Goal: Transaction & Acquisition: Purchase product/service

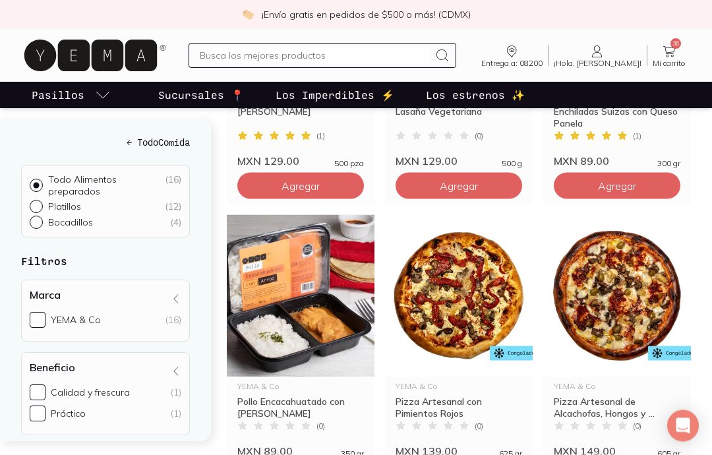
scroll to position [964, 0]
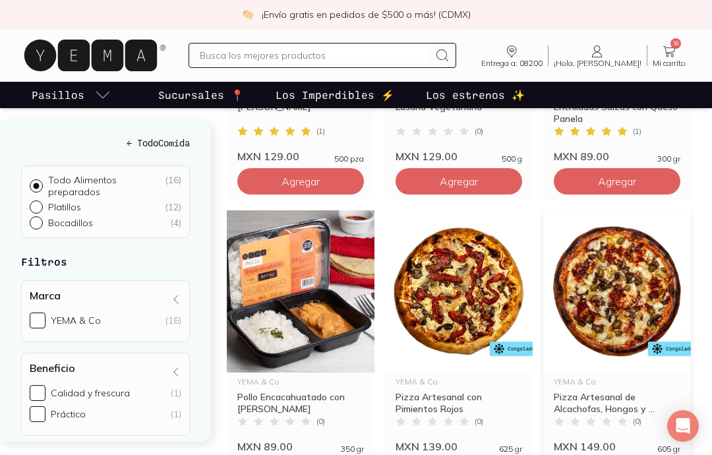
click at [610, 306] on img at bounding box center [617, 291] width 148 height 162
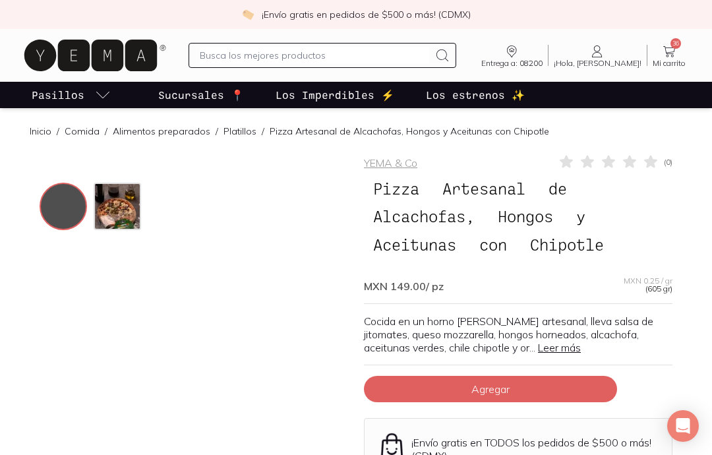
scroll to position [22, 0]
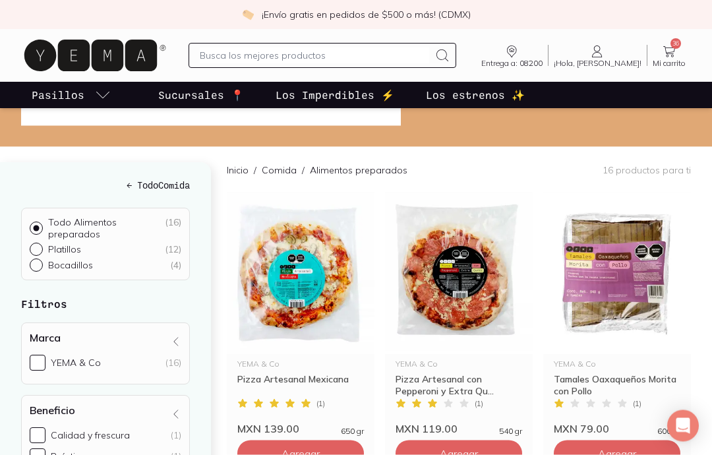
scroll to position [115, 0]
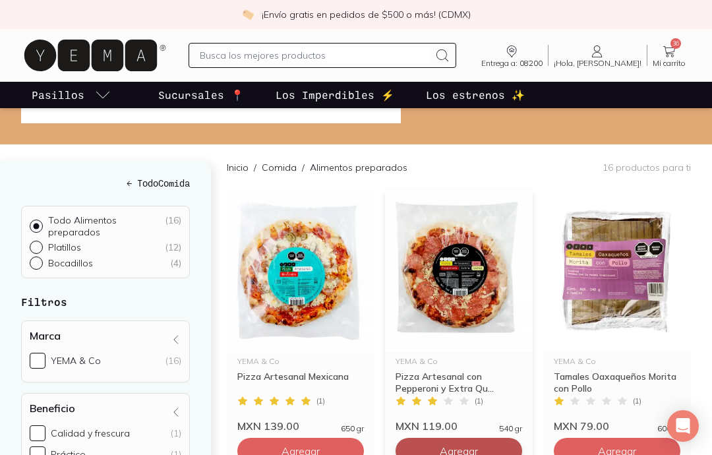
click at [484, 451] on button "Agregar" at bounding box center [458, 451] width 127 height 26
click at [674, 53] on icon at bounding box center [669, 52] width 16 height 16
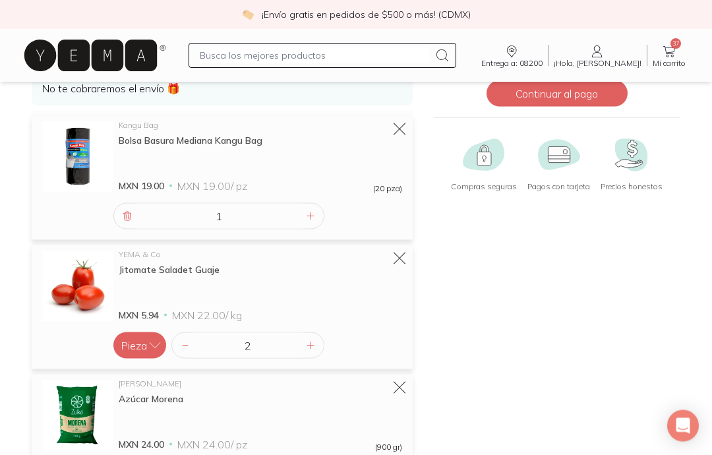
scroll to position [125, 0]
click at [303, 346] on div at bounding box center [311, 345] width 16 height 16
click at [310, 349] on icon at bounding box center [310, 345] width 11 height 11
type input "4"
click at [424, 60] on input "text" at bounding box center [314, 55] width 229 height 16
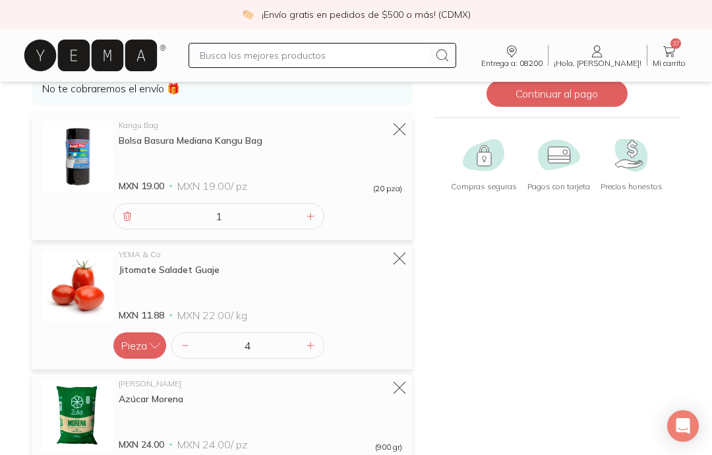
type input "F"
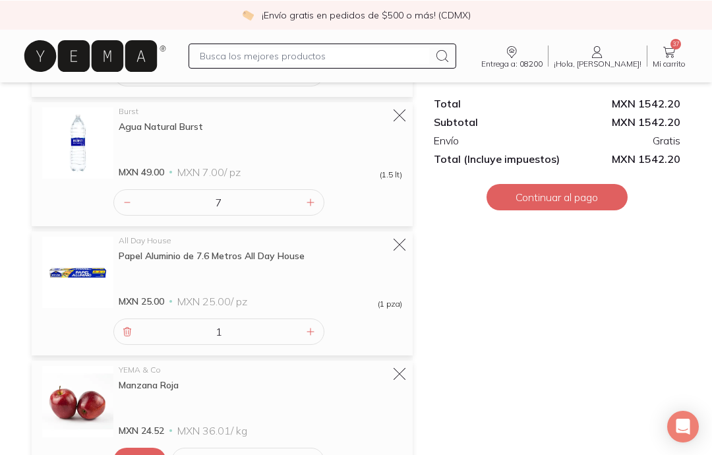
scroll to position [914, 0]
click at [308, 209] on div at bounding box center [311, 202] width 16 height 16
type input "8"
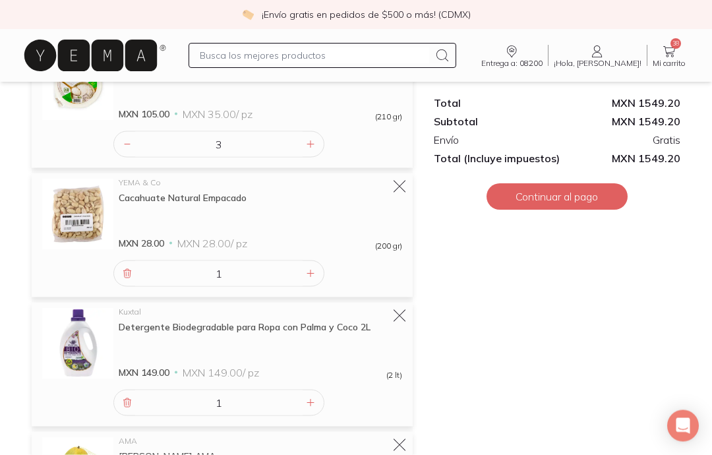
scroll to position [2505, 0]
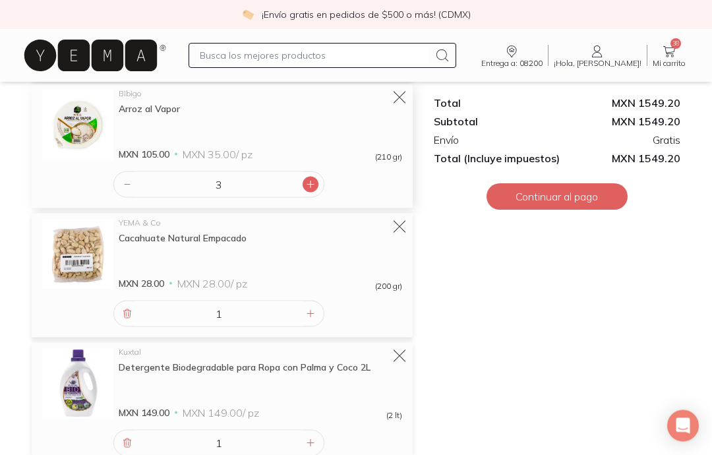
click at [314, 183] on icon at bounding box center [310, 184] width 11 height 11
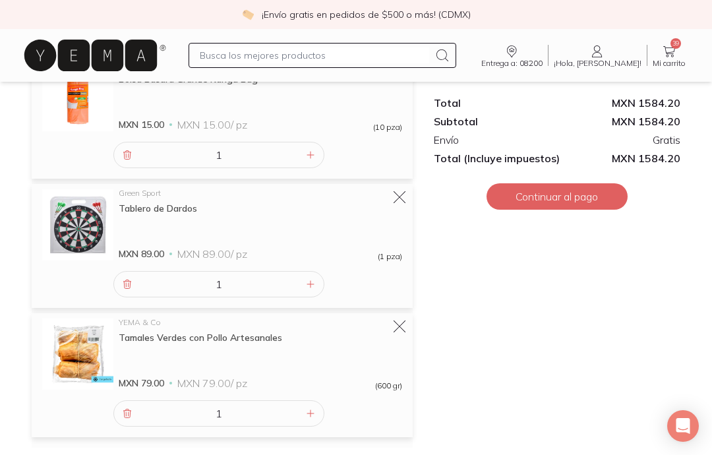
scroll to position [3166, 0]
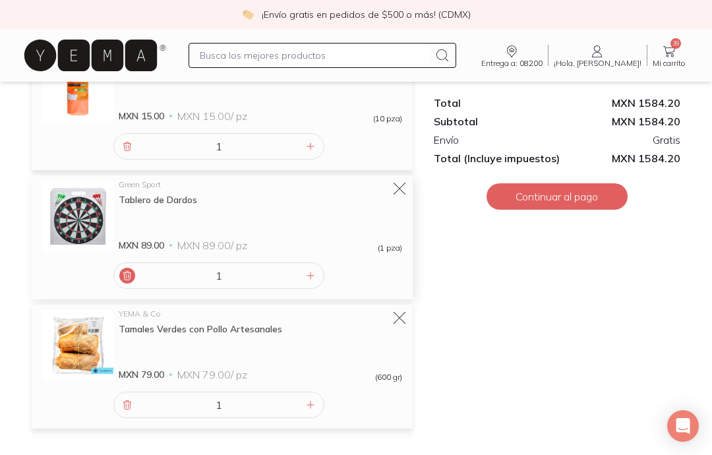
click at [121, 279] on div at bounding box center [127, 276] width 16 height 16
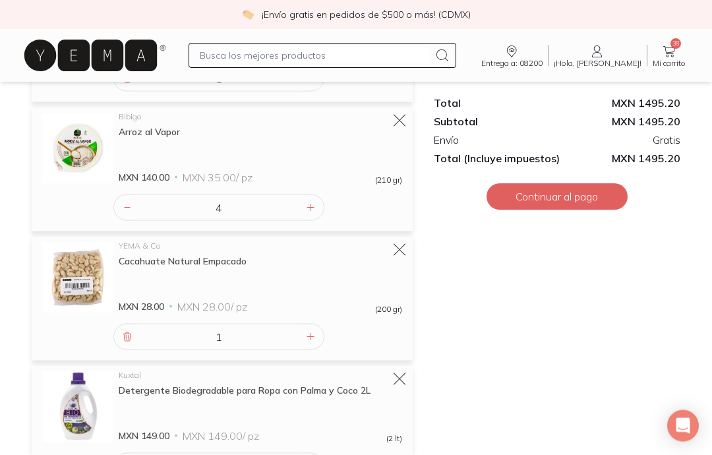
scroll to position [2460, 0]
click at [132, 208] on icon at bounding box center [127, 206] width 11 height 11
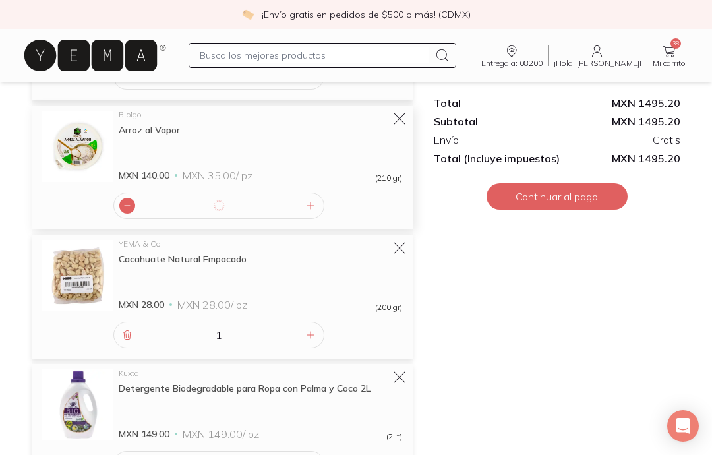
click at [133, 207] on div at bounding box center [127, 206] width 16 height 16
click at [127, 208] on icon at bounding box center [127, 205] width 11 height 11
type input "1"
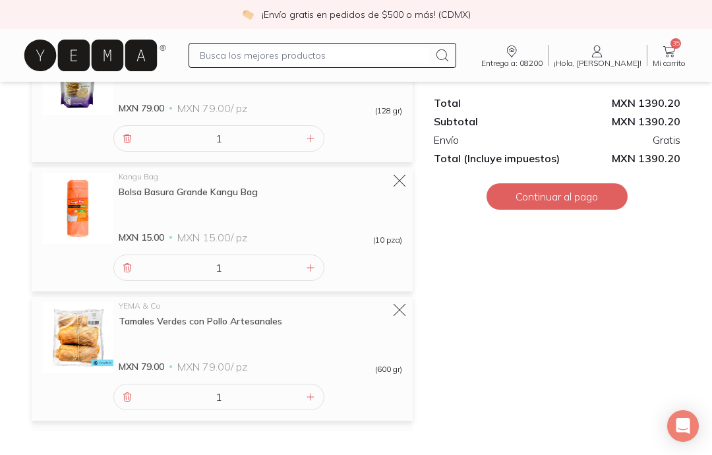
scroll to position [3098, 0]
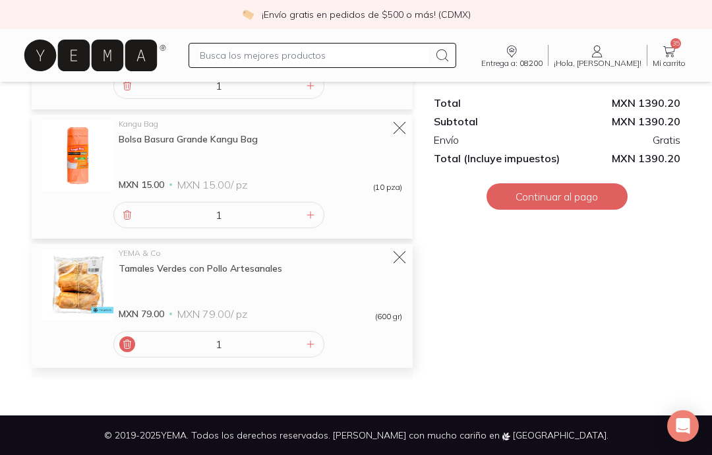
click at [124, 350] on div at bounding box center [127, 344] width 16 height 16
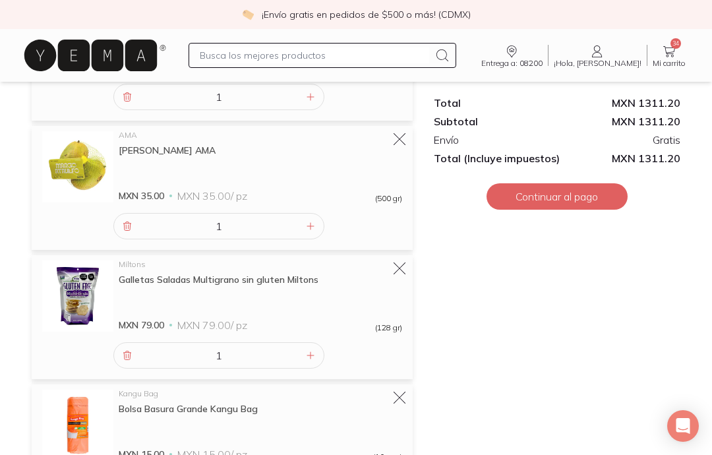
scroll to position [2822, 0]
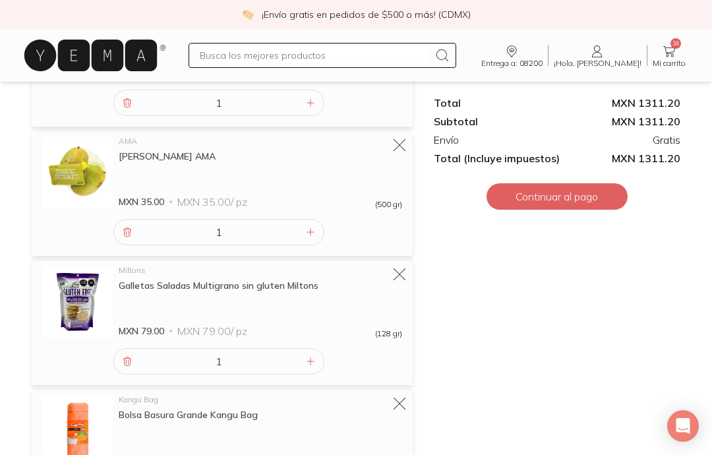
click at [372, 62] on input "text" at bounding box center [314, 55] width 229 height 16
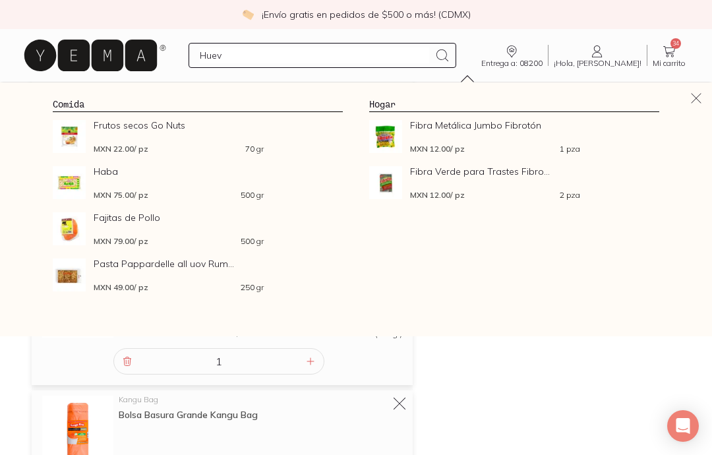
type input "Huevo"
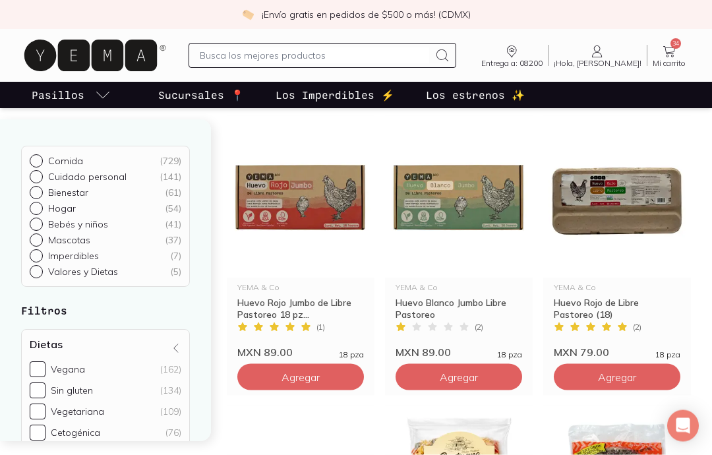
scroll to position [134, 0]
click at [473, 208] on img at bounding box center [459, 196] width 148 height 162
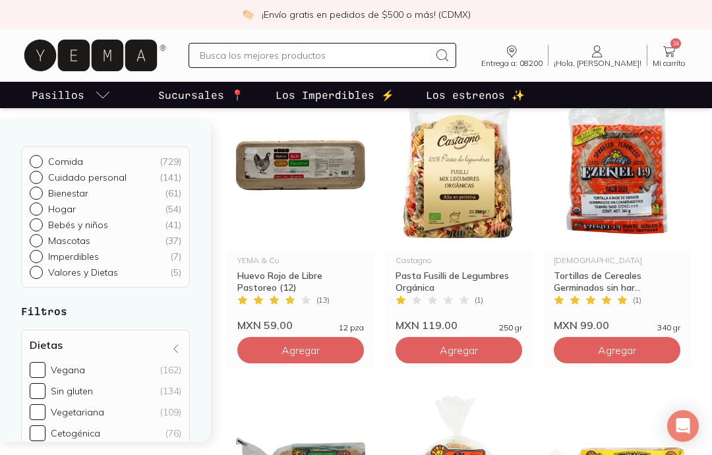
scroll to position [453, 0]
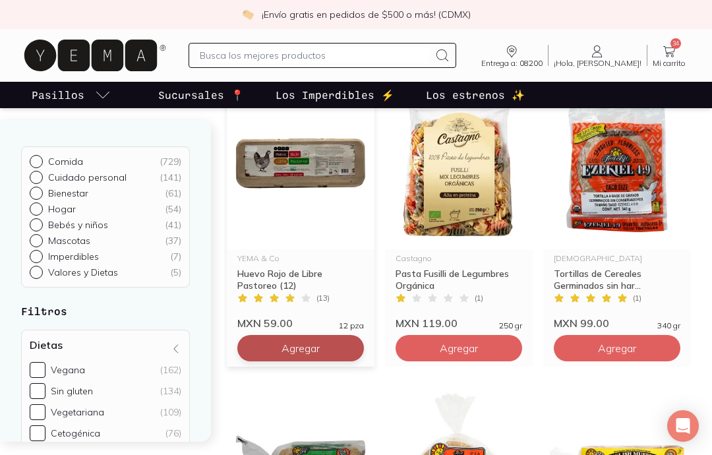
click at [318, 349] on span "Agregar" at bounding box center [300, 347] width 38 height 13
click at [680, 45] on link "35 Mi carrito Carrito" at bounding box center [669, 56] width 44 height 24
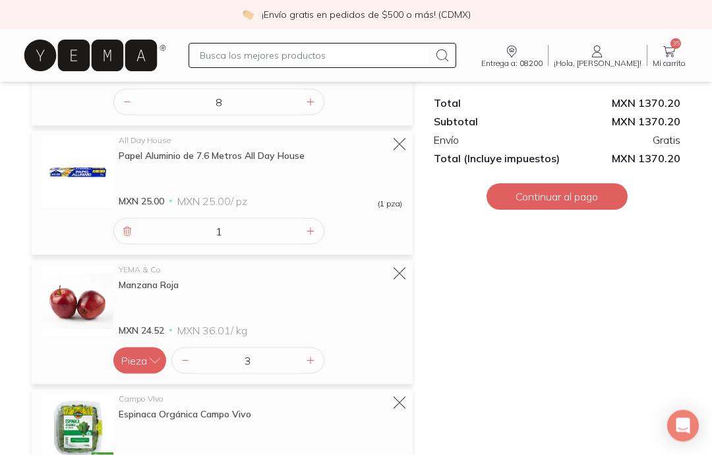
scroll to position [1144, 0]
click at [394, 334] on div "MXN 24.52 MXN 36.01 / kg" at bounding box center [258, 329] width 278 height 13
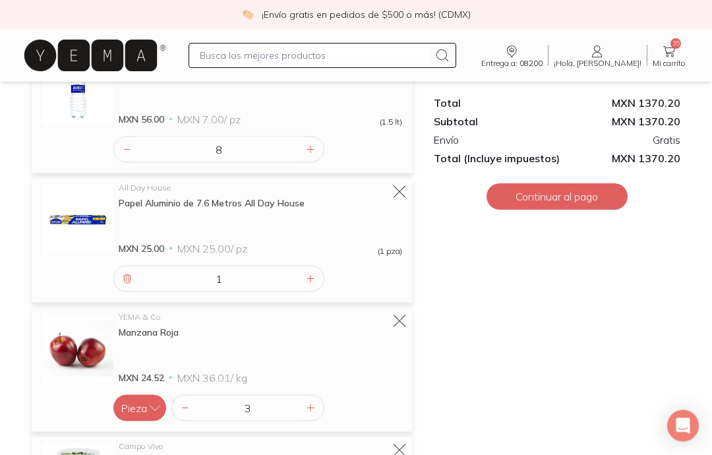
scroll to position [1097, 0]
click at [314, 407] on icon at bounding box center [310, 407] width 11 height 11
type input "4"
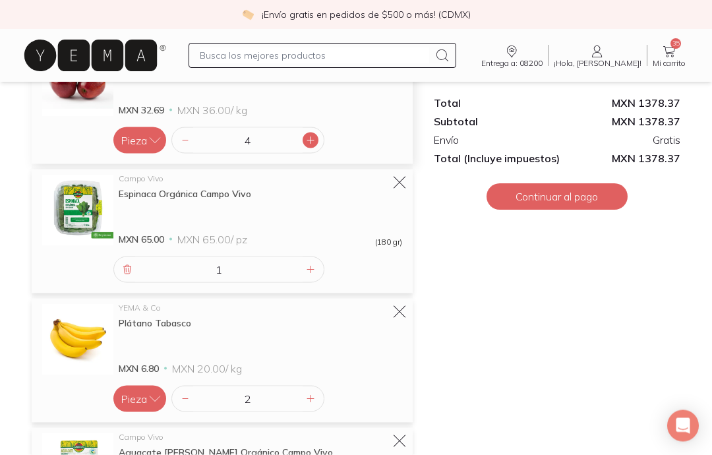
scroll to position [1364, 0]
click at [185, 393] on icon at bounding box center [185, 398] width 11 height 11
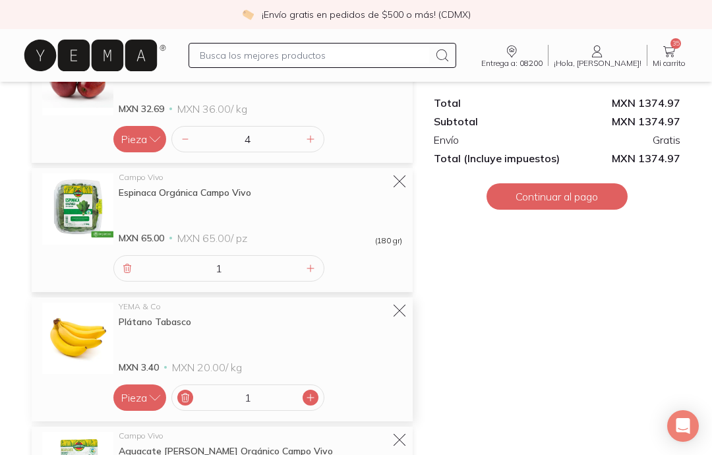
click at [309, 395] on icon at bounding box center [310, 397] width 11 height 11
click at [317, 399] on div at bounding box center [311, 398] width 16 height 16
type input "3"
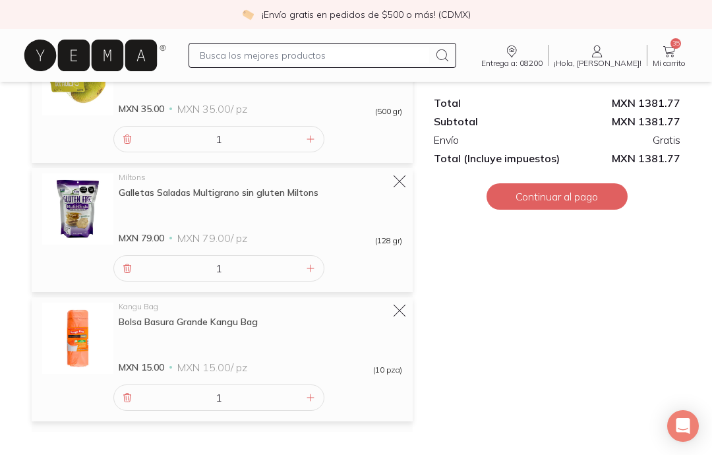
scroll to position [3045, 0]
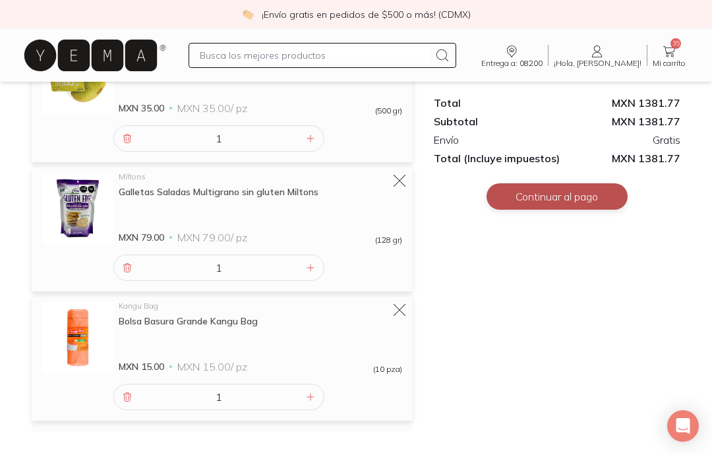
click at [617, 194] on button "Continuar al pago" at bounding box center [556, 196] width 141 height 26
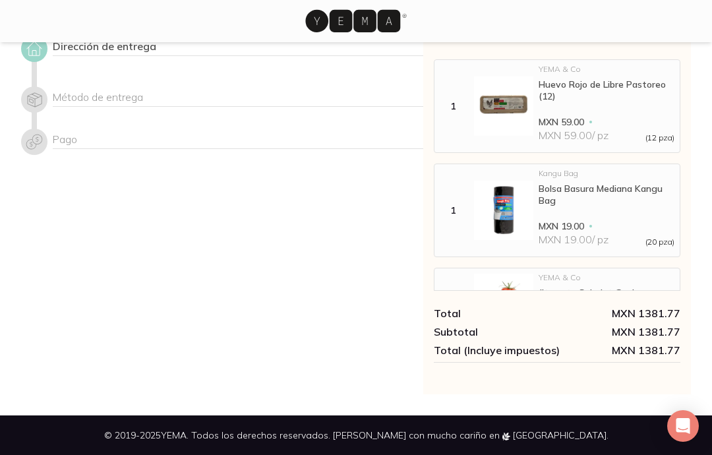
scroll to position [53, 0]
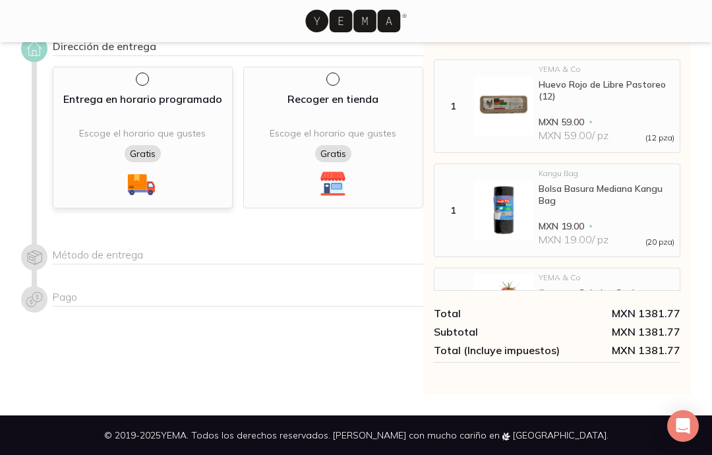
click at [145, 77] on input "radio" at bounding box center [141, 78] width 11 height 11
radio input "true"
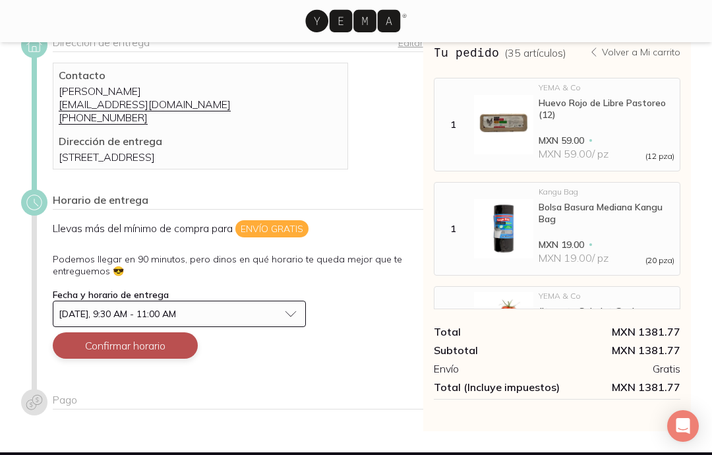
click at [171, 359] on button "Confirmar horario" at bounding box center [125, 345] width 145 height 26
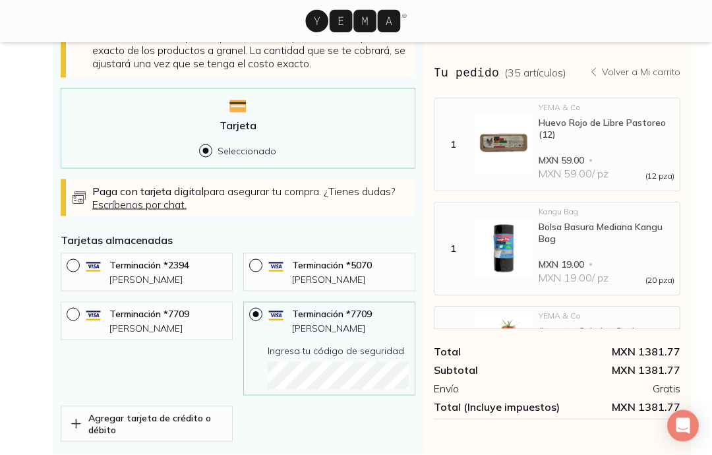
scroll to position [434, 0]
click at [200, 435] on p "Agregar tarjeta de crédito o débito" at bounding box center [157, 423] width 138 height 24
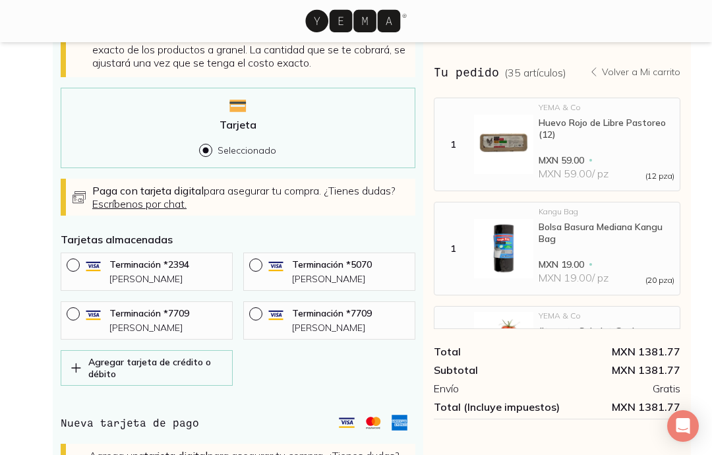
click at [206, 380] on p "Agregar tarjeta de crédito o débito" at bounding box center [157, 368] width 138 height 24
click at [196, 380] on p "Agregar tarjeta de crédito o débito" at bounding box center [157, 368] width 138 height 24
click at [198, 380] on p "Agregar tarjeta de crédito o débito" at bounding box center [157, 368] width 138 height 24
click at [176, 380] on p "Agregar tarjeta de crédito o débito" at bounding box center [157, 368] width 138 height 24
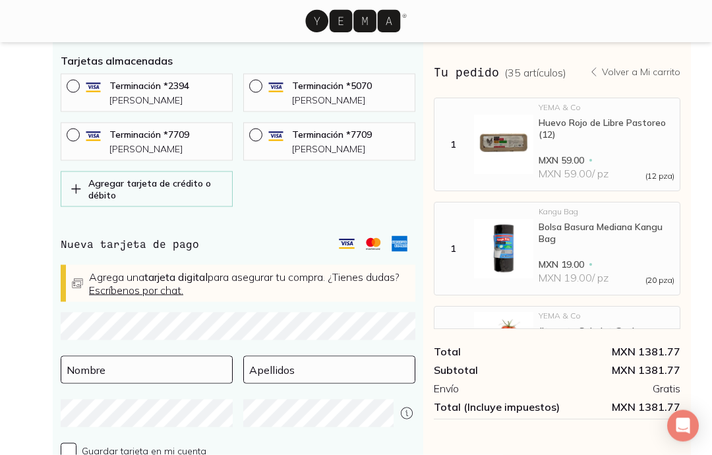
scroll to position [616, 0]
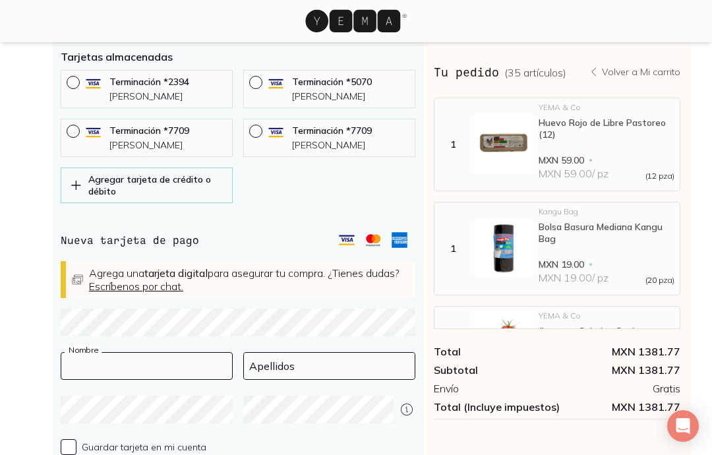
type input "[PERSON_NAME]"
type input "Basail-Mulcahy"
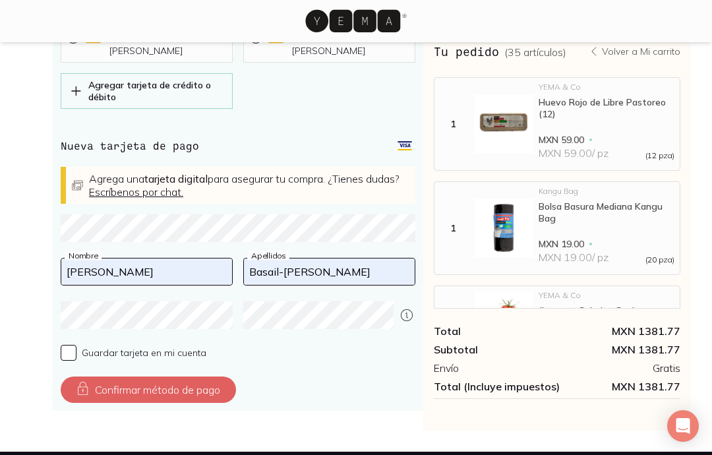
scroll to position [707, 0]
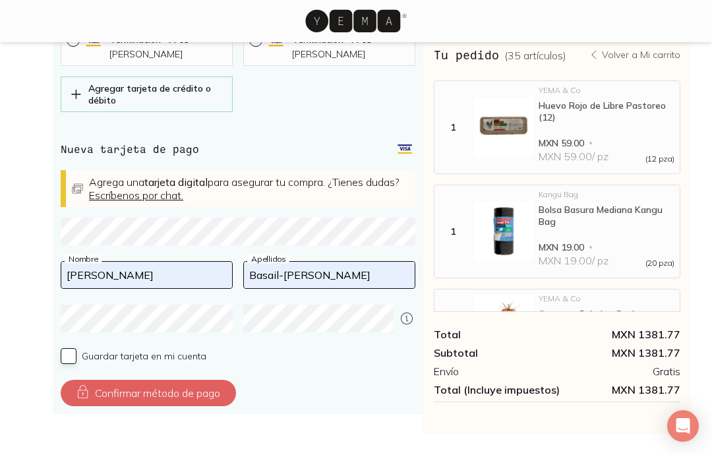
click at [69, 364] on input "Guardar tarjeta en mi cuenta" at bounding box center [69, 356] width 16 height 16
checkbox input "true"
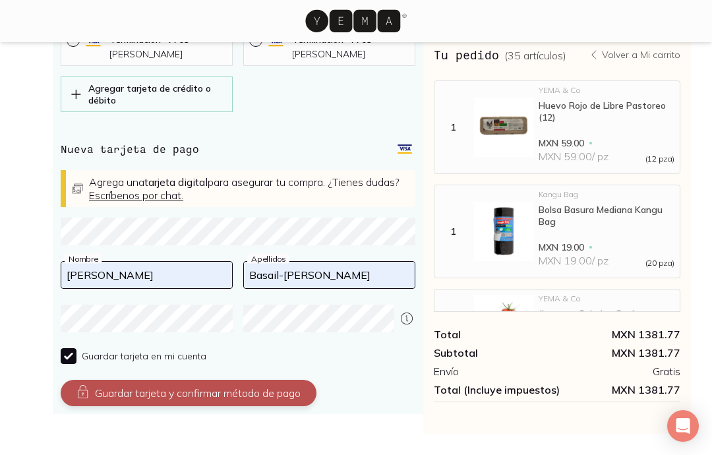
click at [115, 406] on button "Guardar tarjeta y confirmar método de pago" at bounding box center [189, 393] width 256 height 26
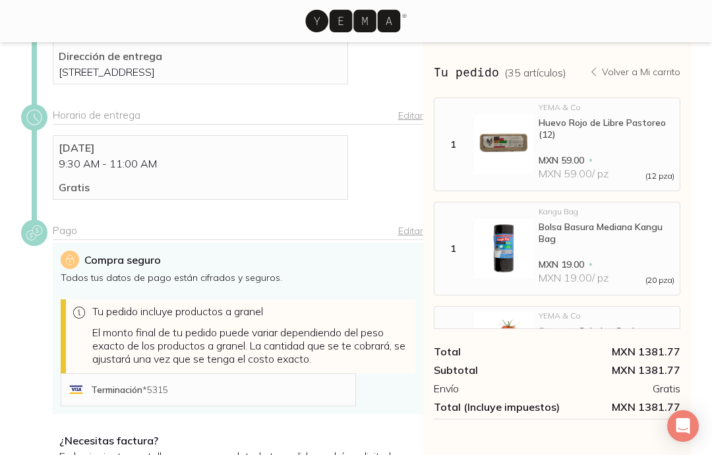
scroll to position [0, 0]
